Goal: Transaction & Acquisition: Obtain resource

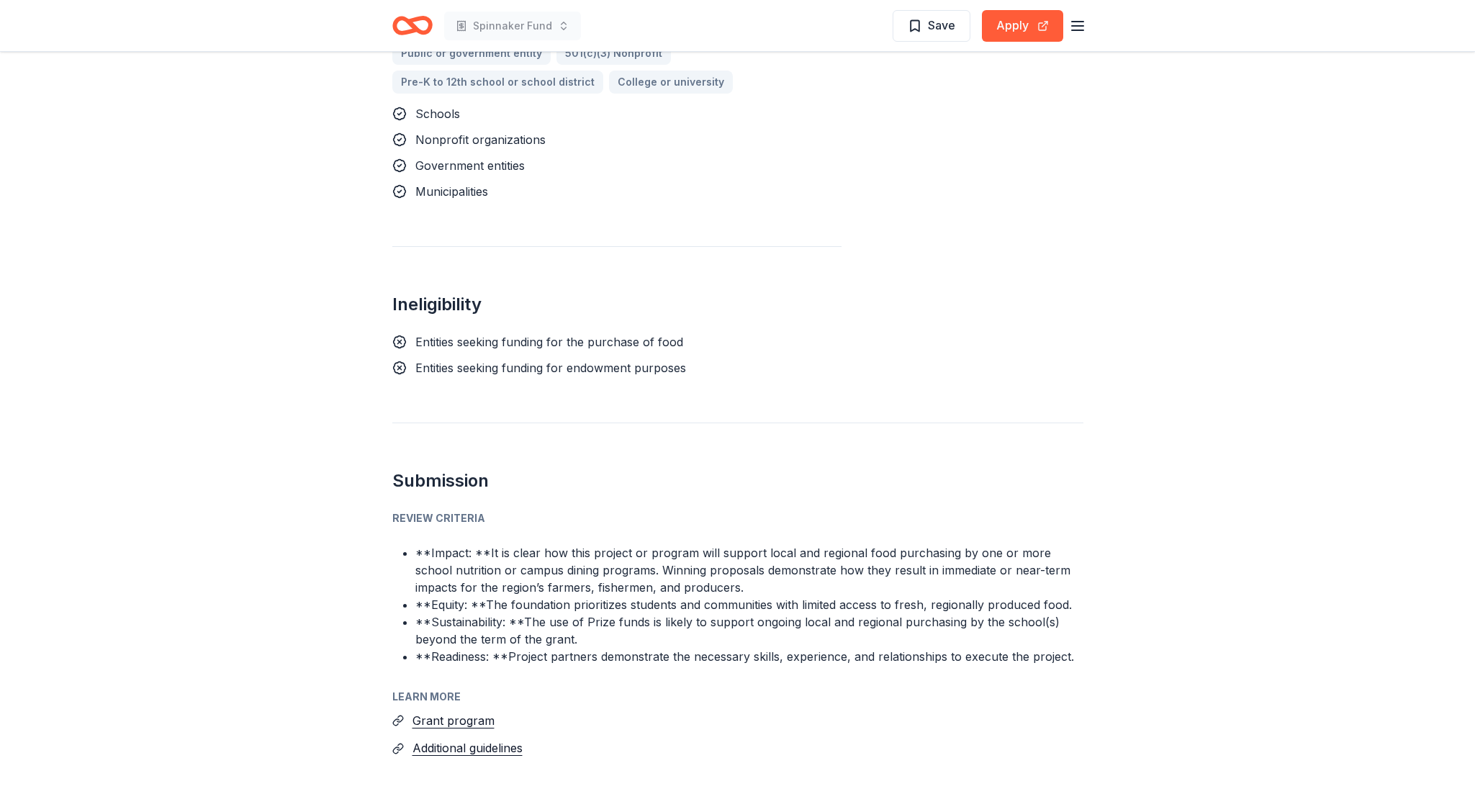
scroll to position [987, 0]
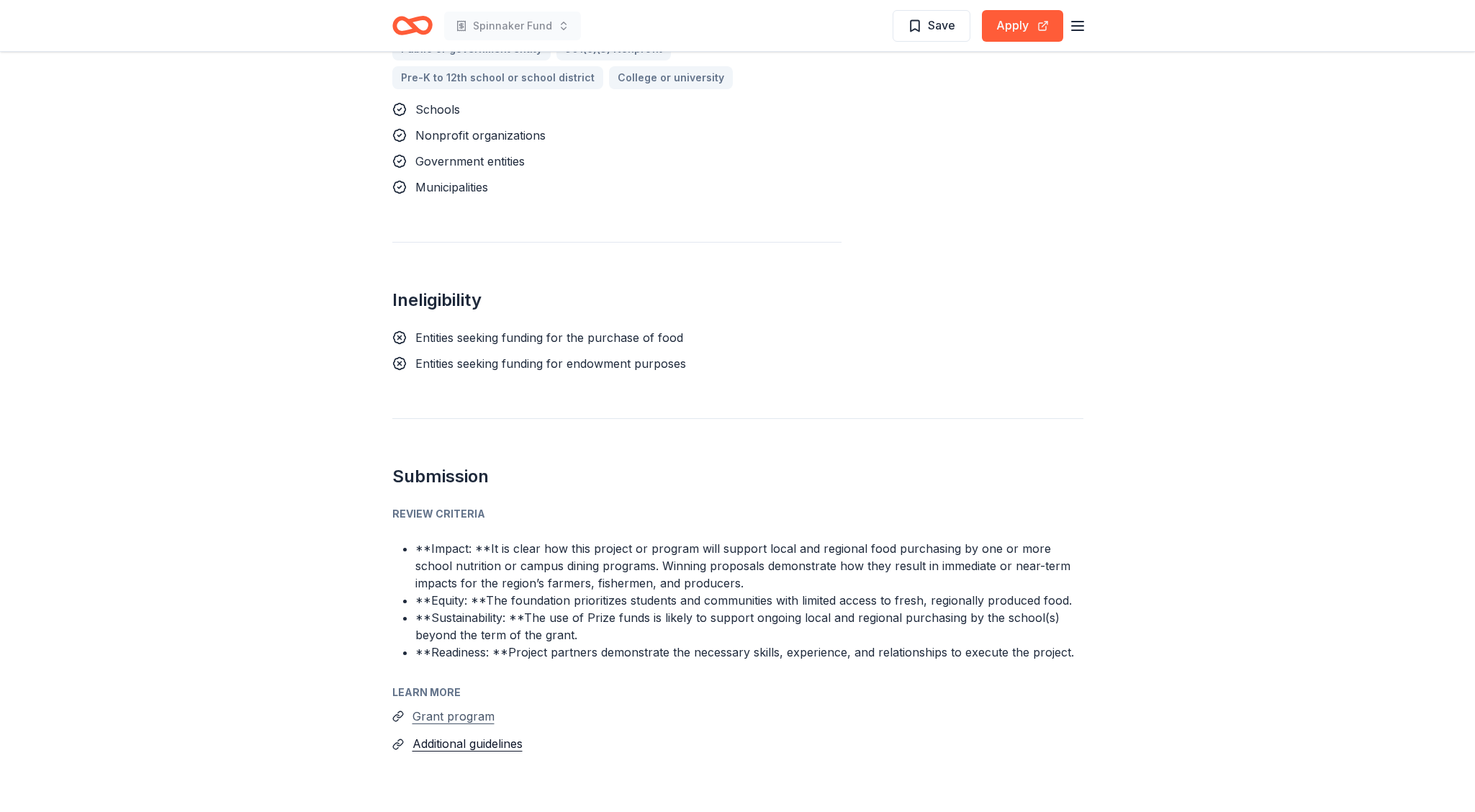
click at [484, 706] on button "Grant program" at bounding box center [453, 715] width 82 height 19
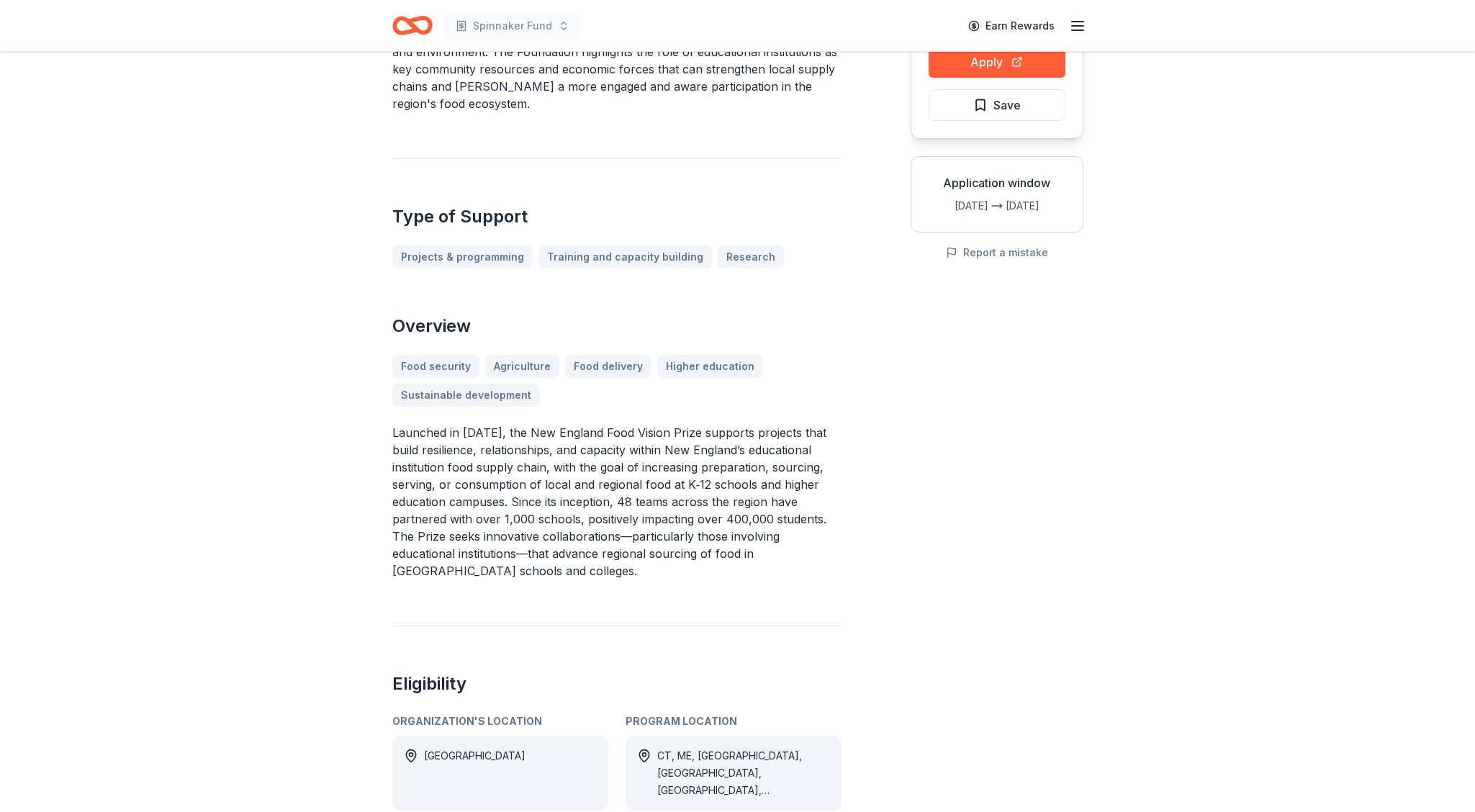
scroll to position [0, 0]
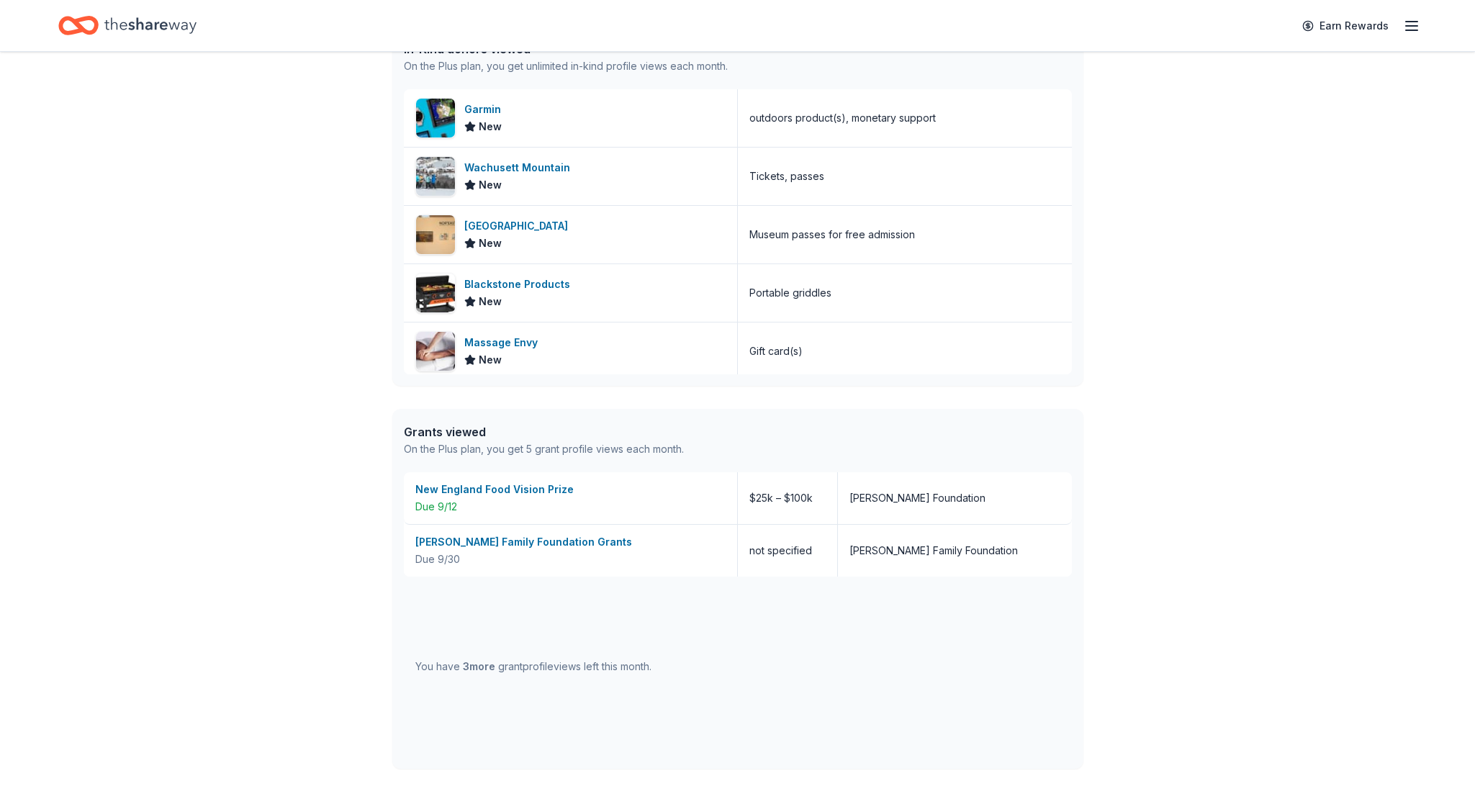
scroll to position [624, 0]
click at [539, 549] on div "Albrecht Family Foundation Grants" at bounding box center [571, 542] width 310 height 17
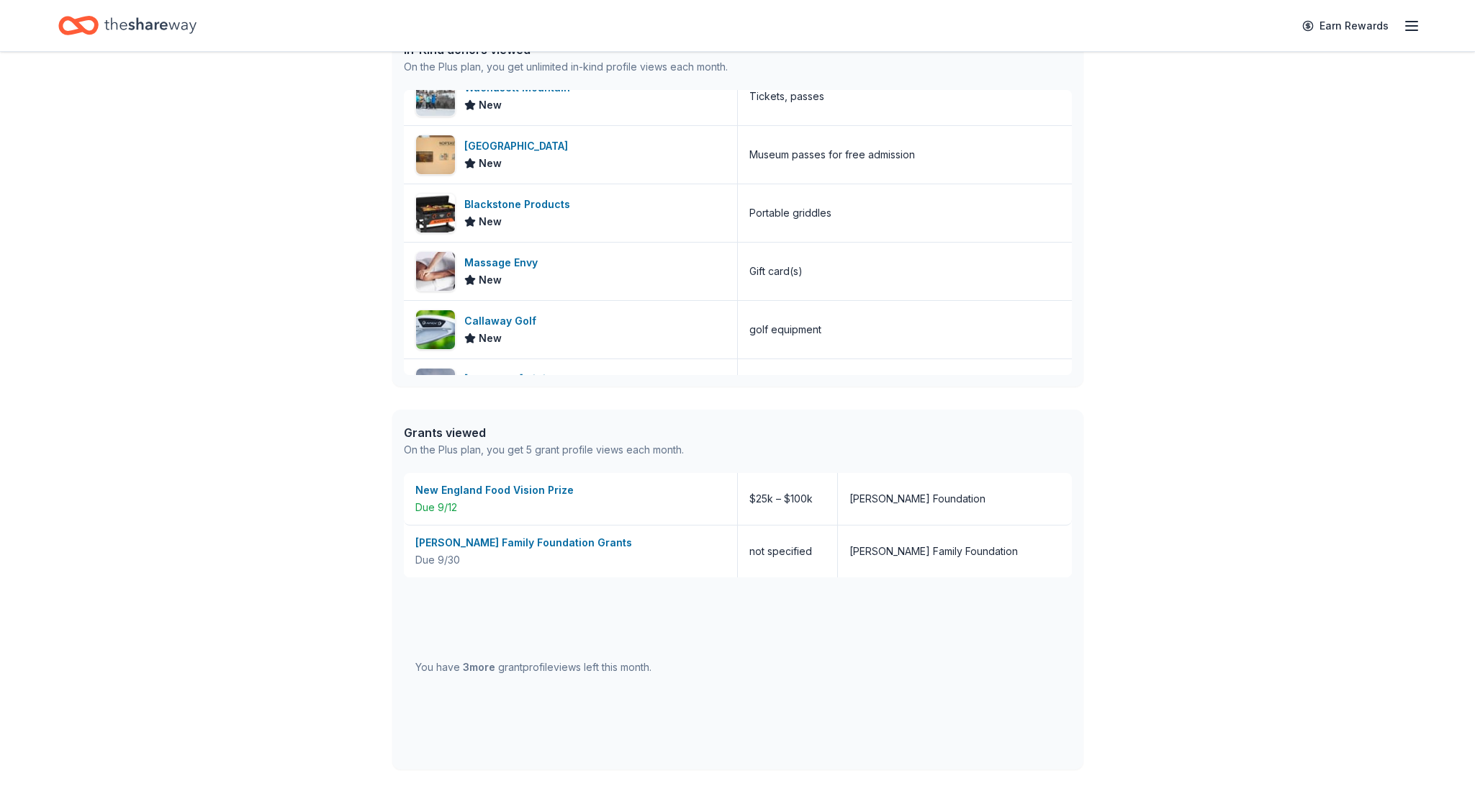
scroll to position [105, 0]
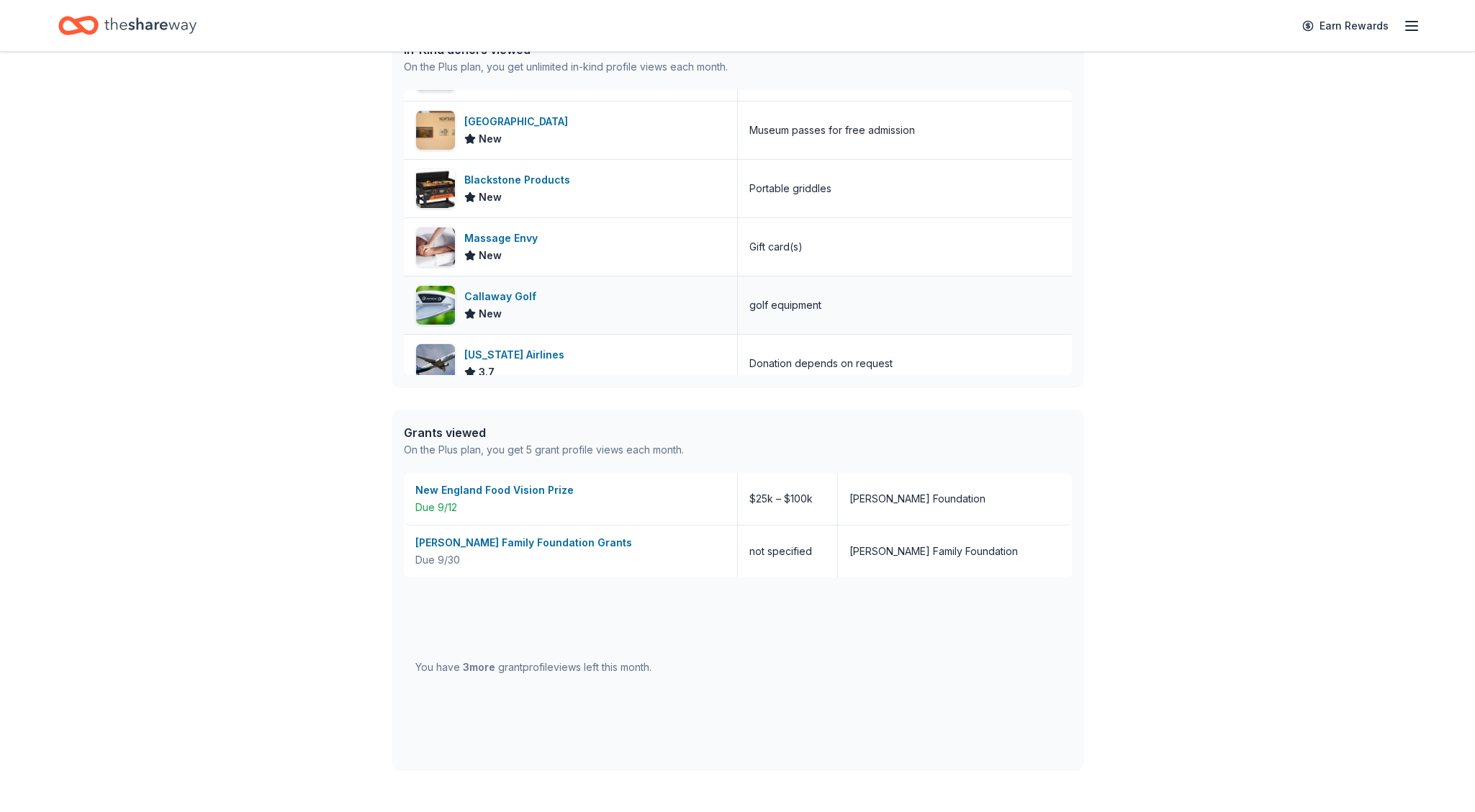
click at [655, 307] on div "Callaway Golf New" at bounding box center [571, 305] width 334 height 58
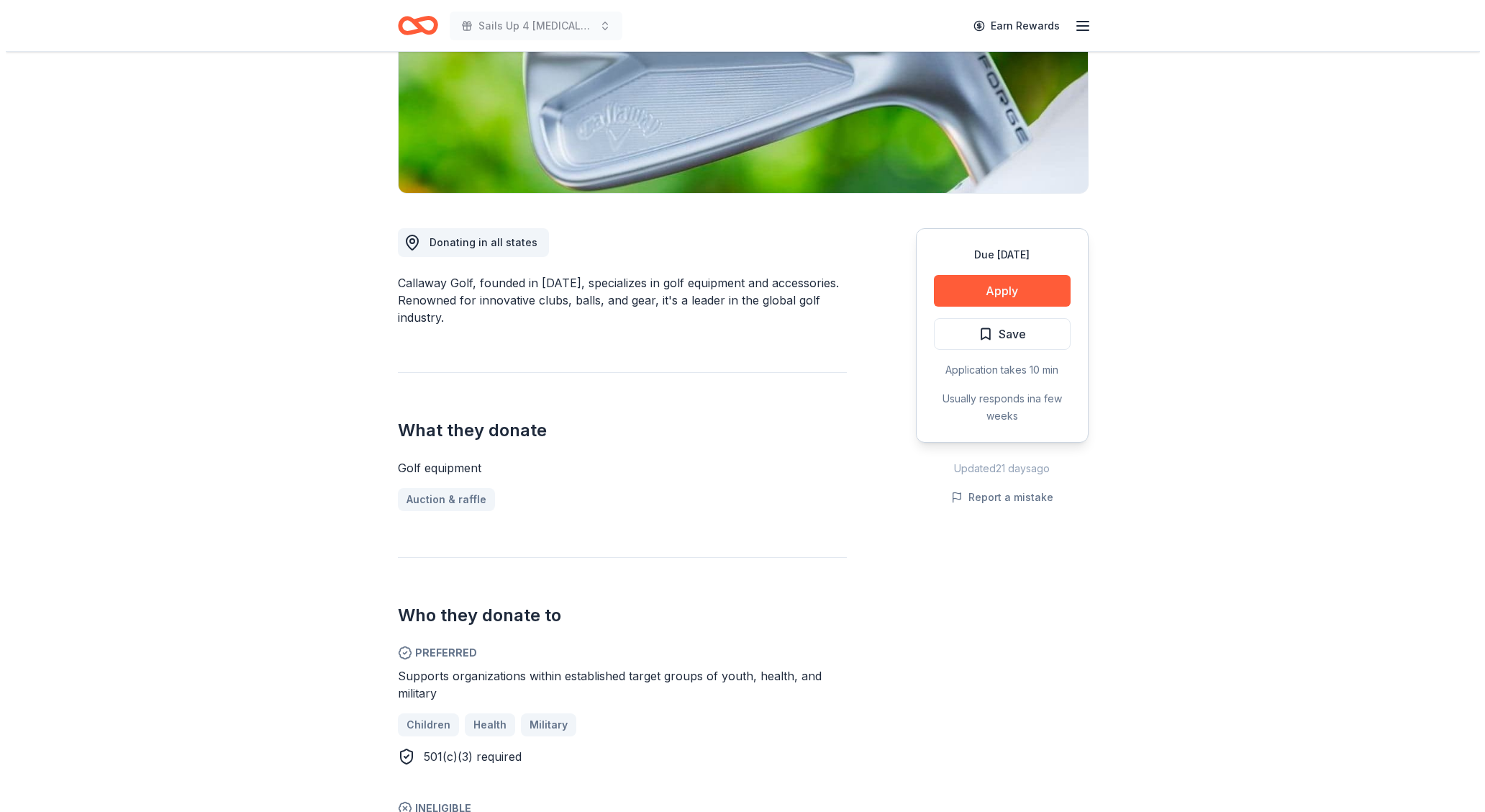
scroll to position [248, 0]
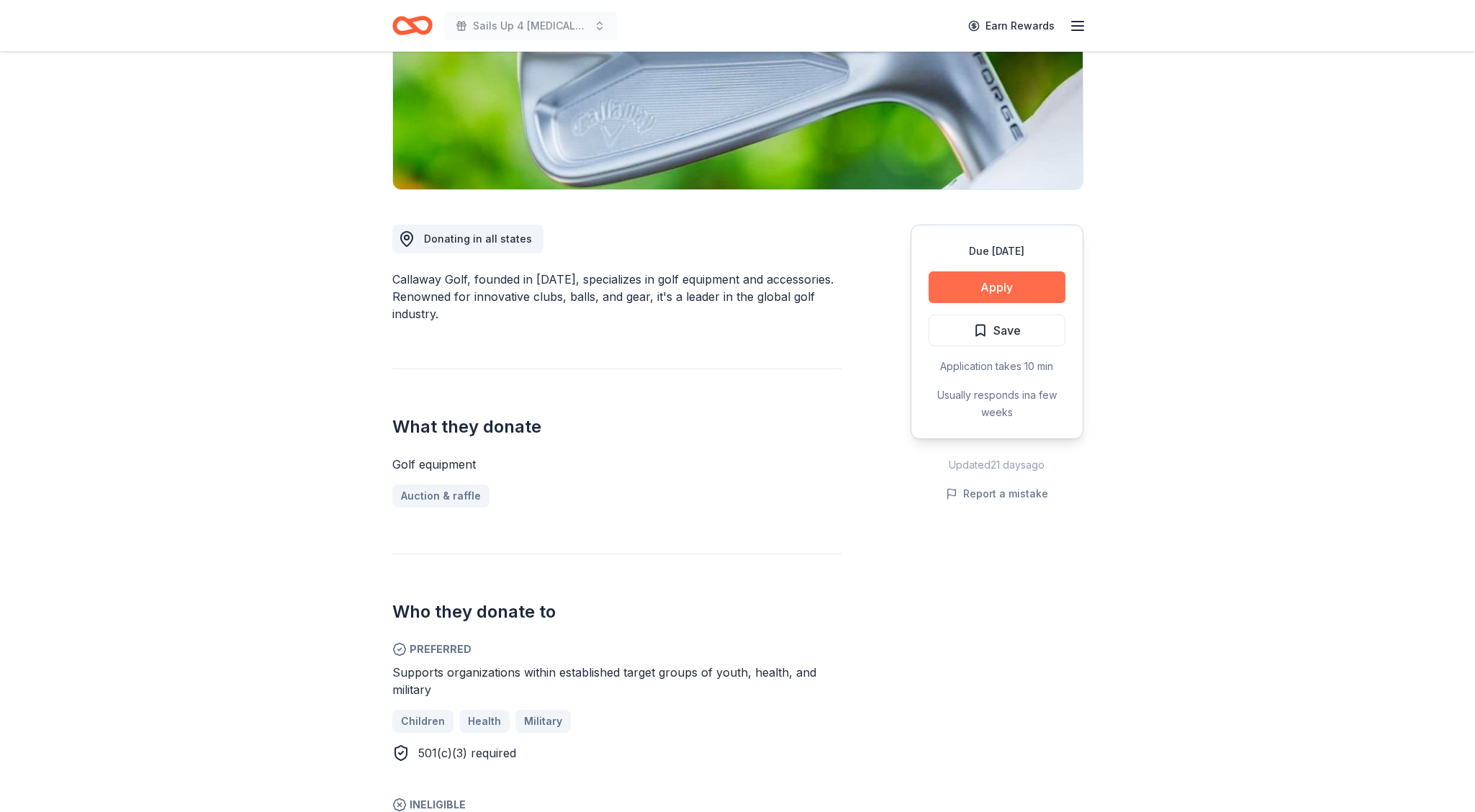
click at [981, 284] on button "Apply" at bounding box center [997, 287] width 137 height 32
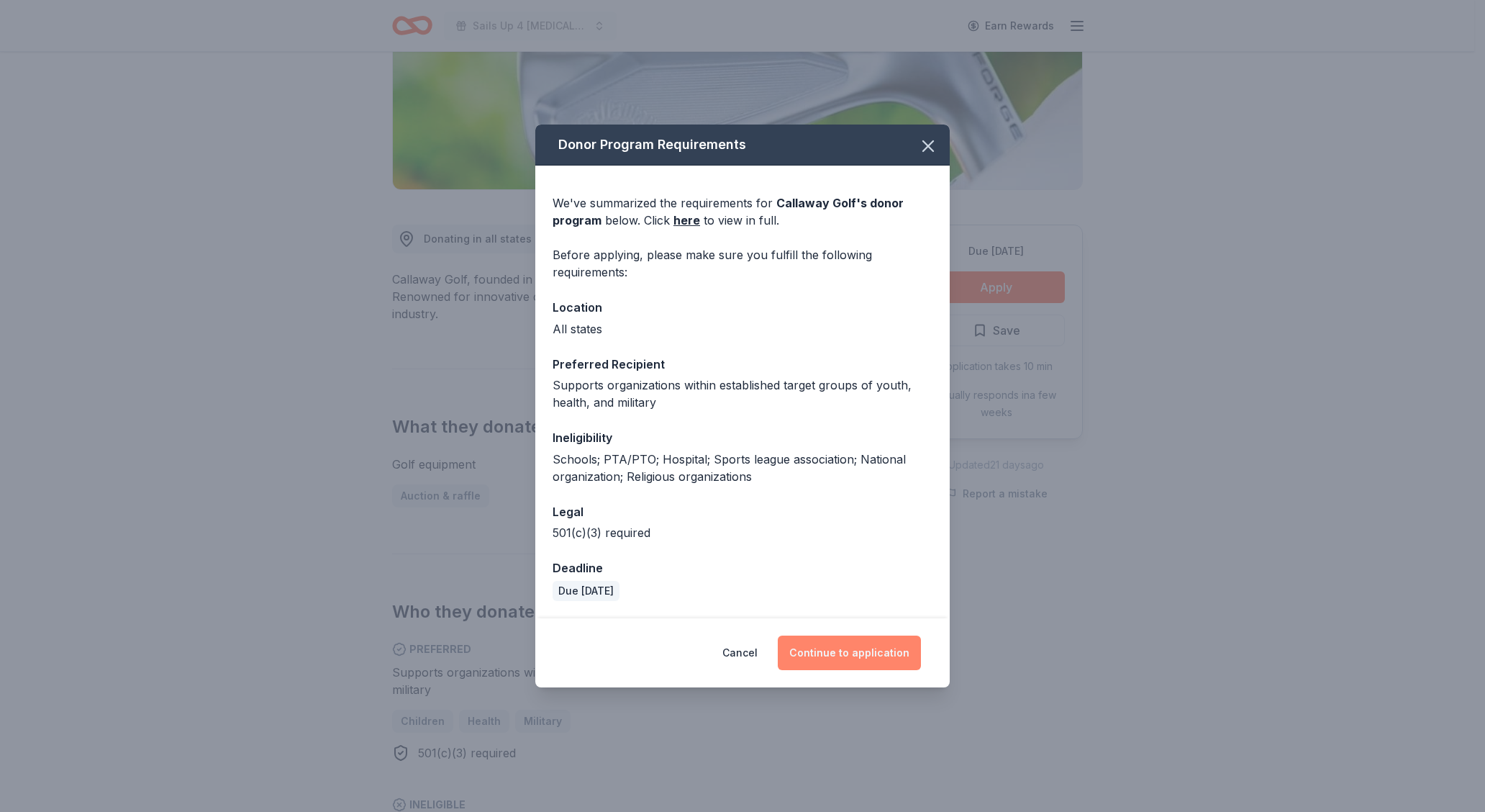
click at [852, 658] on button "Continue to application" at bounding box center [849, 652] width 143 height 34
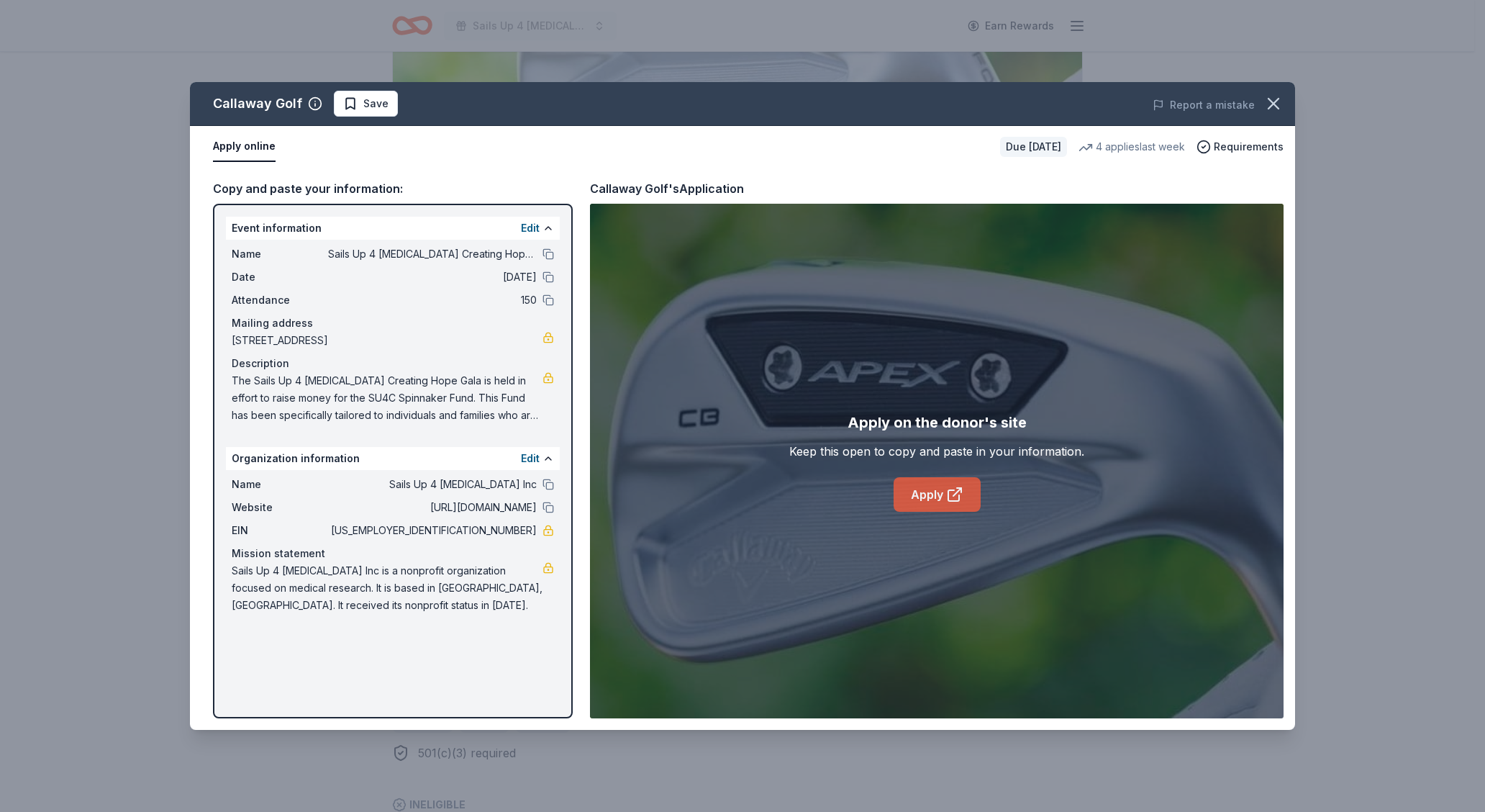
click at [947, 494] on icon at bounding box center [955, 494] width 17 height 17
drag, startPoint x: 537, startPoint y: 531, endPoint x: 502, endPoint y: 529, distance: 35.1
click at [503, 530] on div "EIN [US_EMPLOYER_IDENTIFICATION_NUMBER]" at bounding box center [393, 530] width 322 height 17
drag, startPoint x: 478, startPoint y: 530, endPoint x: 509, endPoint y: 528, distance: 31.1
click at [509, 529] on span "[US_EMPLOYER_IDENTIFICATION_NUMBER]" at bounding box center [433, 530] width 208 height 17
